Goal: Check status

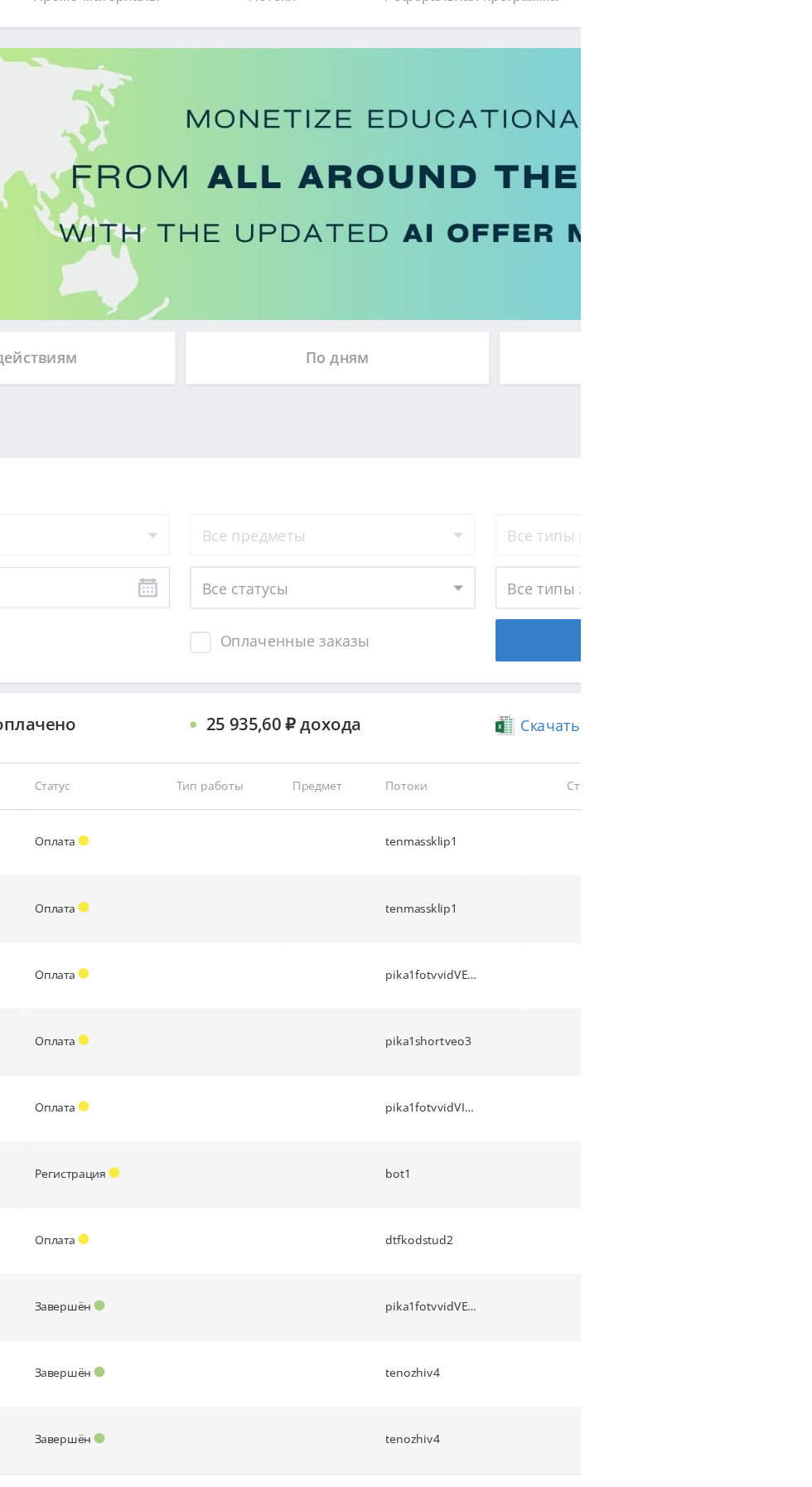
click at [650, 356] on div "По дням" at bounding box center [621, 359] width 238 height 42
click at [0, 0] on input "По дням" at bounding box center [0, 0] width 0 height 0
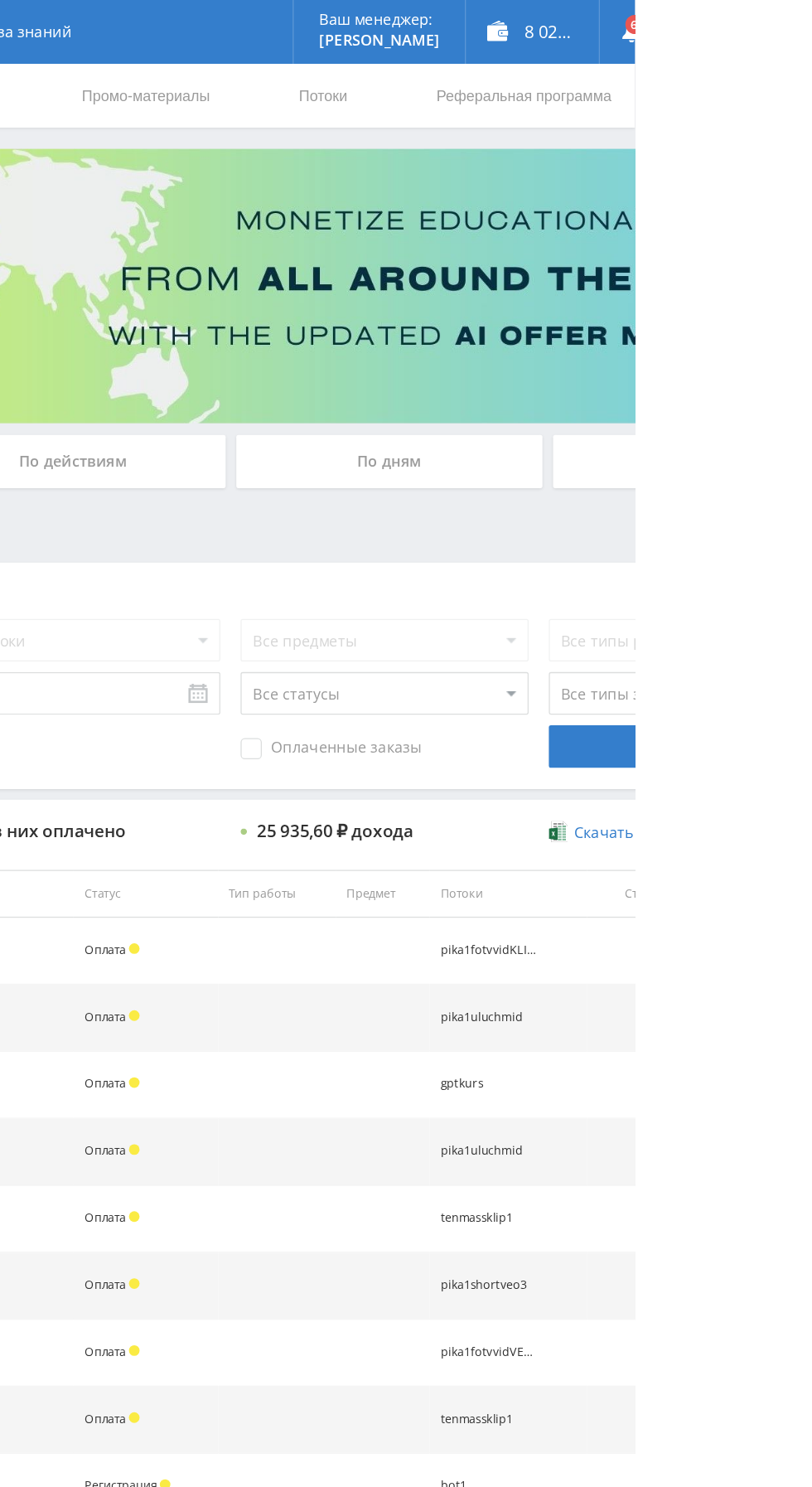
click at [638, 349] on div "По дням" at bounding box center [621, 359] width 238 height 42
click at [0, 0] on input "По дням" at bounding box center [0, 0] width 0 height 0
